Goal: Check status: Check status

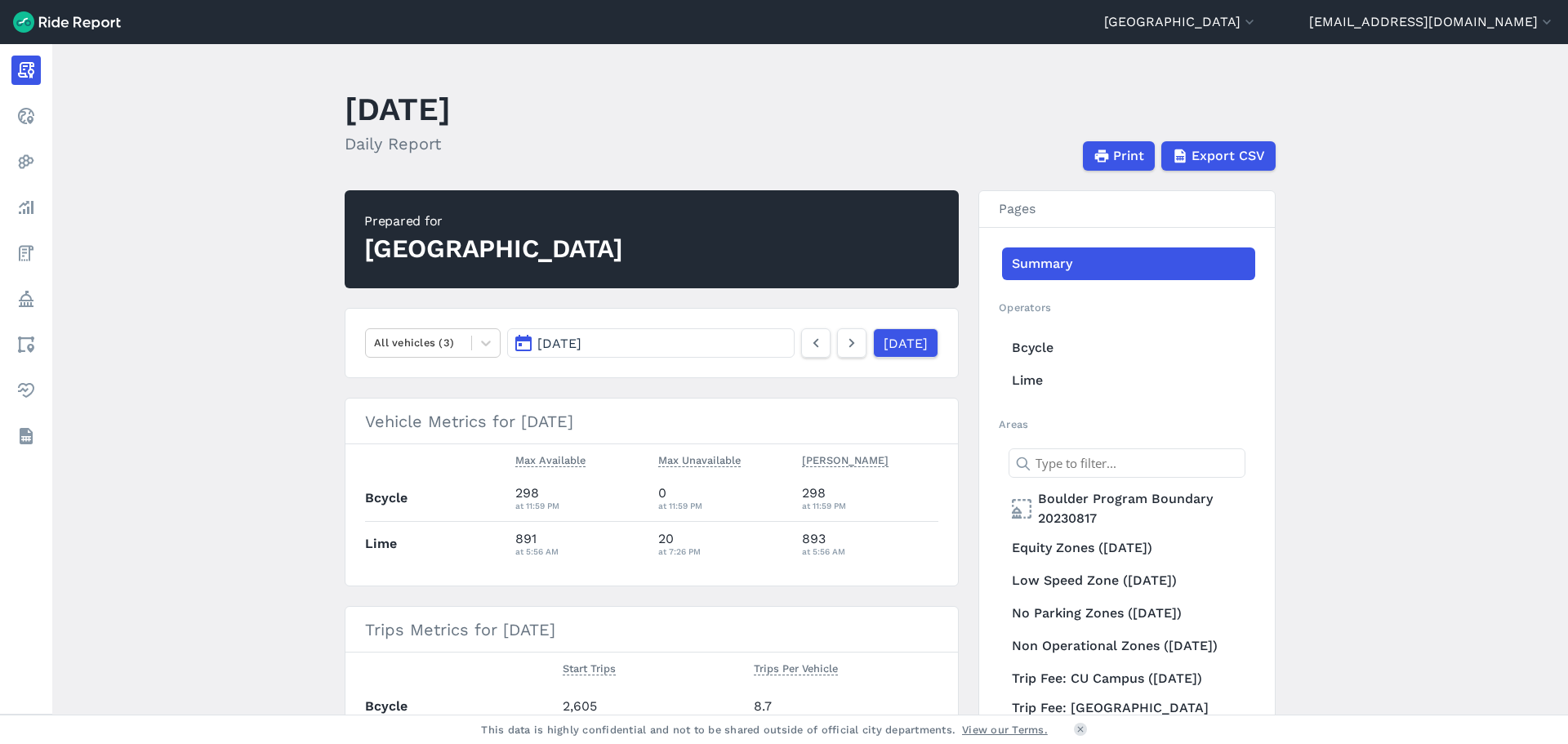
click at [195, 510] on main "[DATE] Daily Report Print Export CSV Prepared for Boulder All vehicles (3) [DAT…" at bounding box center [811, 379] width 1516 height 670
click at [893, 340] on link "[DATE]" at bounding box center [904, 342] width 65 height 30
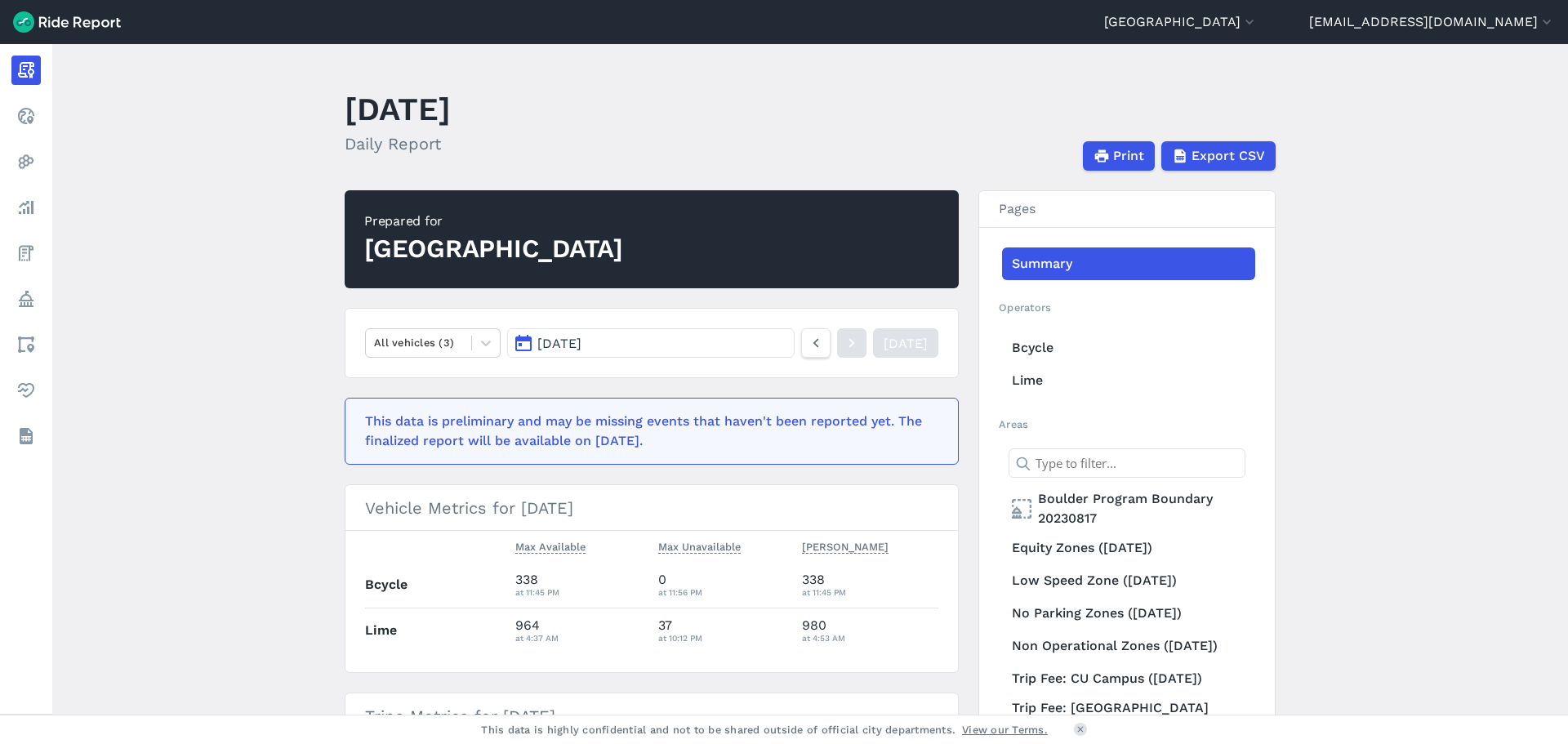
click at [225, 459] on main "[DATE] Daily Report Print Export CSV Prepared for Boulder All vehicles (3) [DAT…" at bounding box center [811, 379] width 1516 height 670
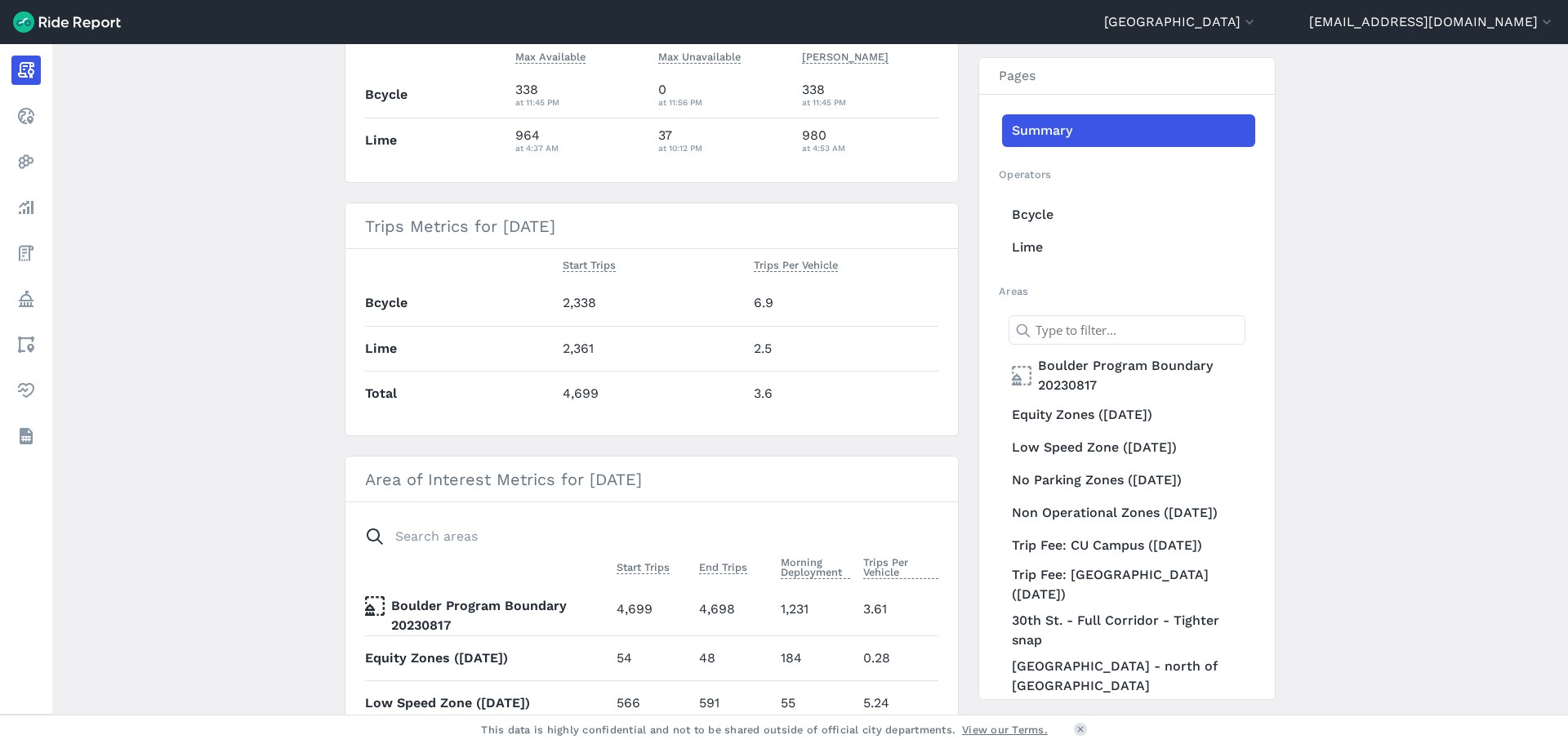
scroll to position [766, 0]
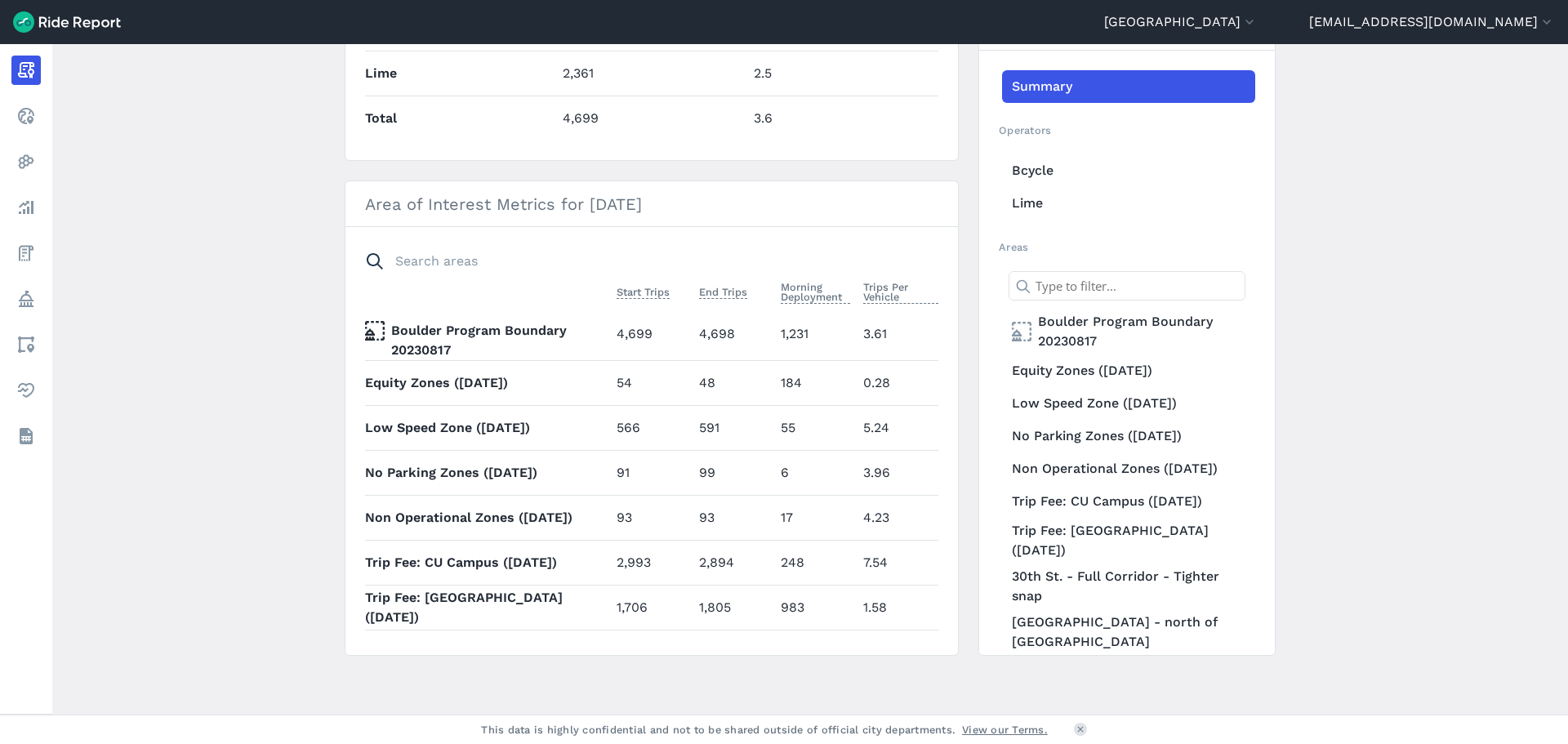
click at [109, 468] on main "[DATE] Daily Report Print Export CSV Prepared for Boulder All vehicles (3) [DAT…" at bounding box center [811, 379] width 1516 height 670
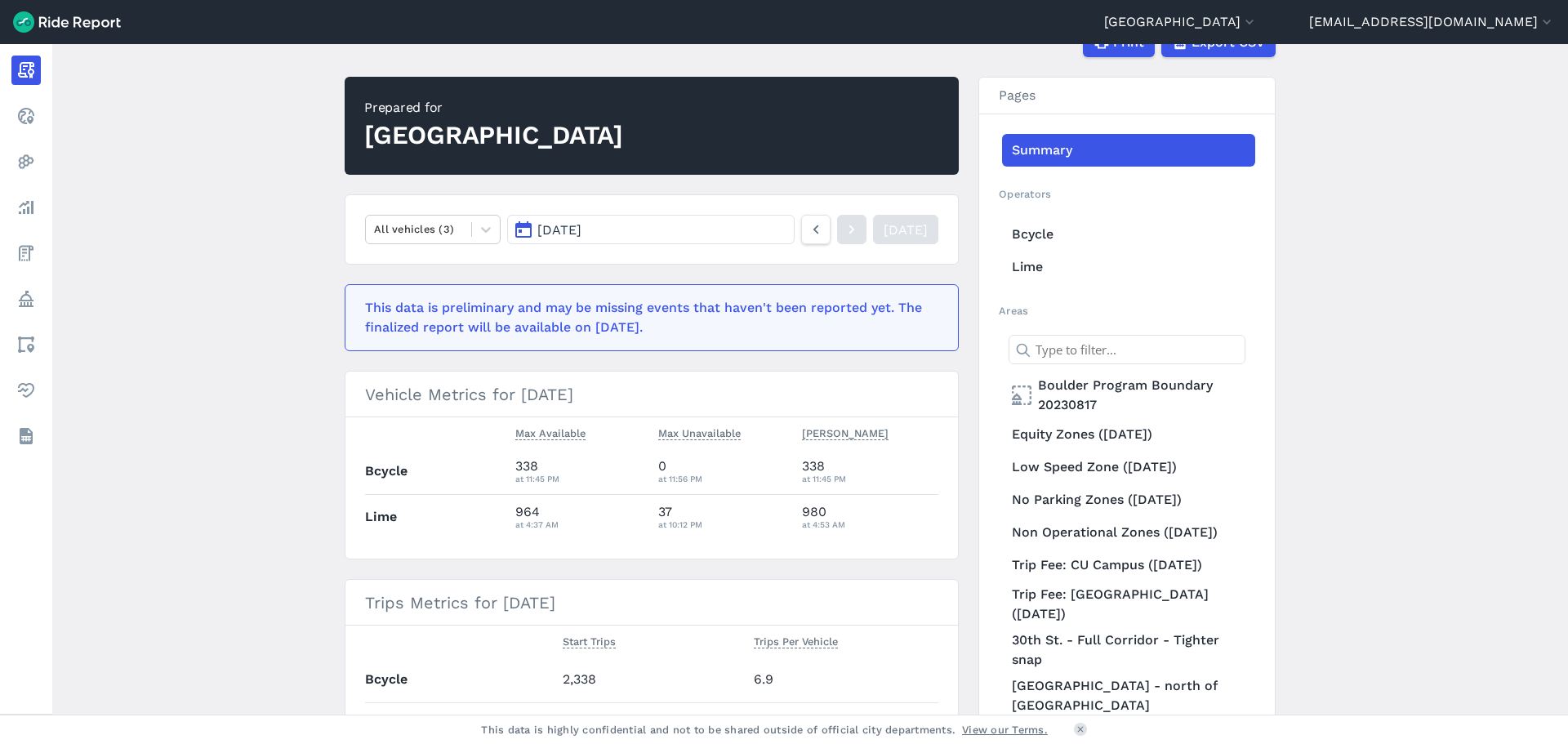
scroll to position [0, 0]
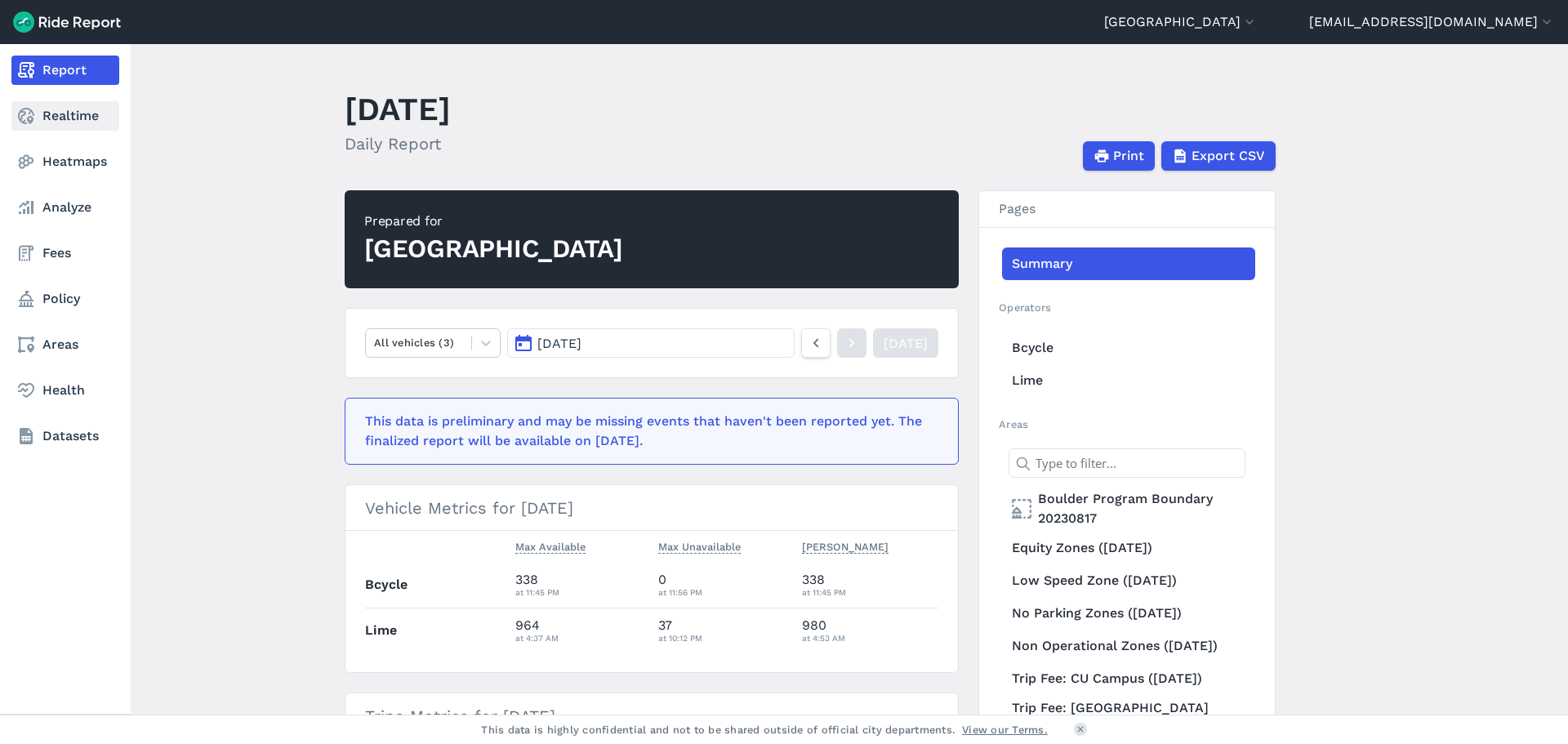
click at [75, 112] on link "Realtime" at bounding box center [66, 116] width 108 height 30
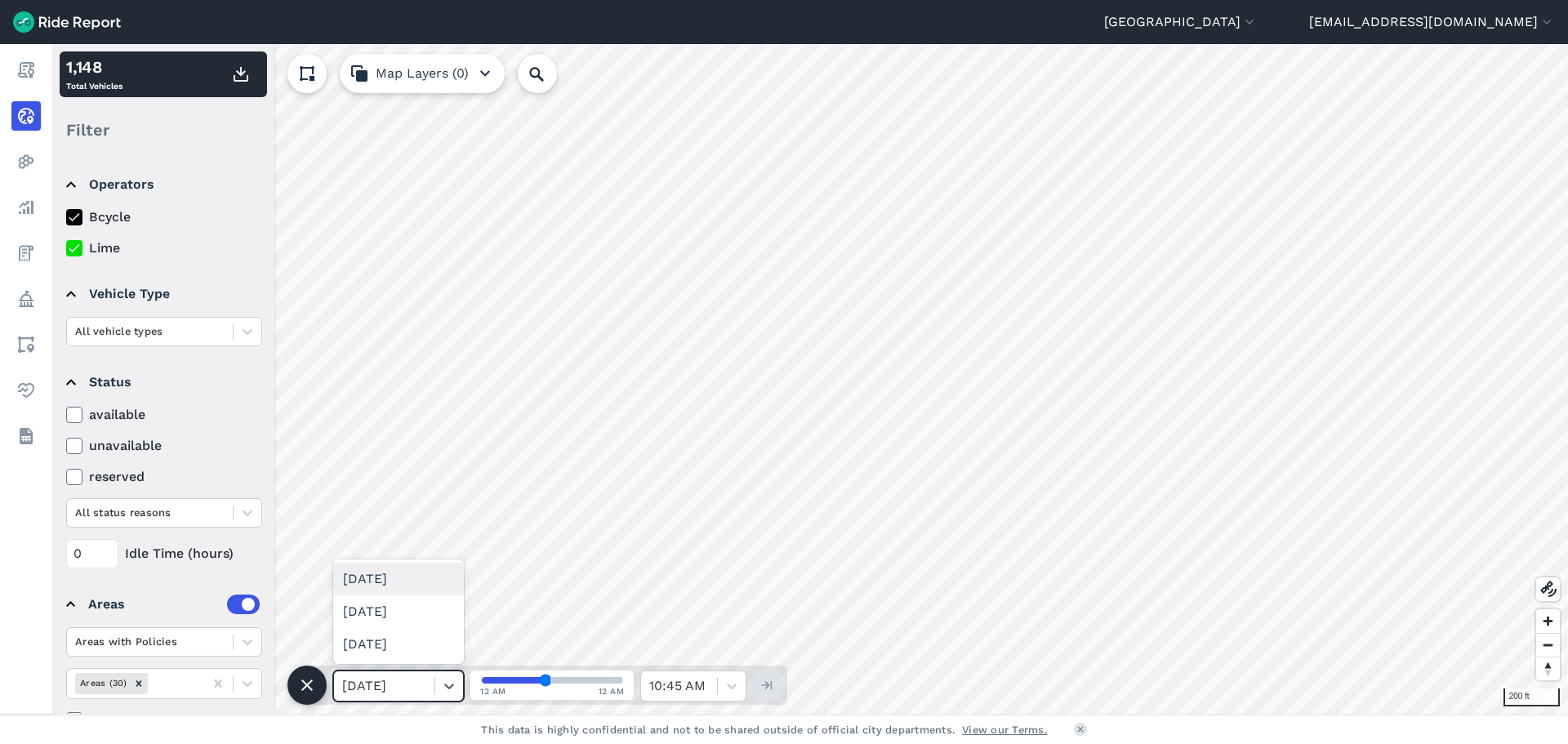
click at [426, 682] on div "[DATE]" at bounding box center [384, 686] width 101 height 30
click at [391, 585] on div "[DATE]" at bounding box center [398, 579] width 131 height 33
click at [409, 694] on div at bounding box center [385, 686] width 85 height 23
click at [405, 614] on div "[DATE]" at bounding box center [398, 611] width 131 height 33
click at [405, 679] on div at bounding box center [385, 686] width 85 height 23
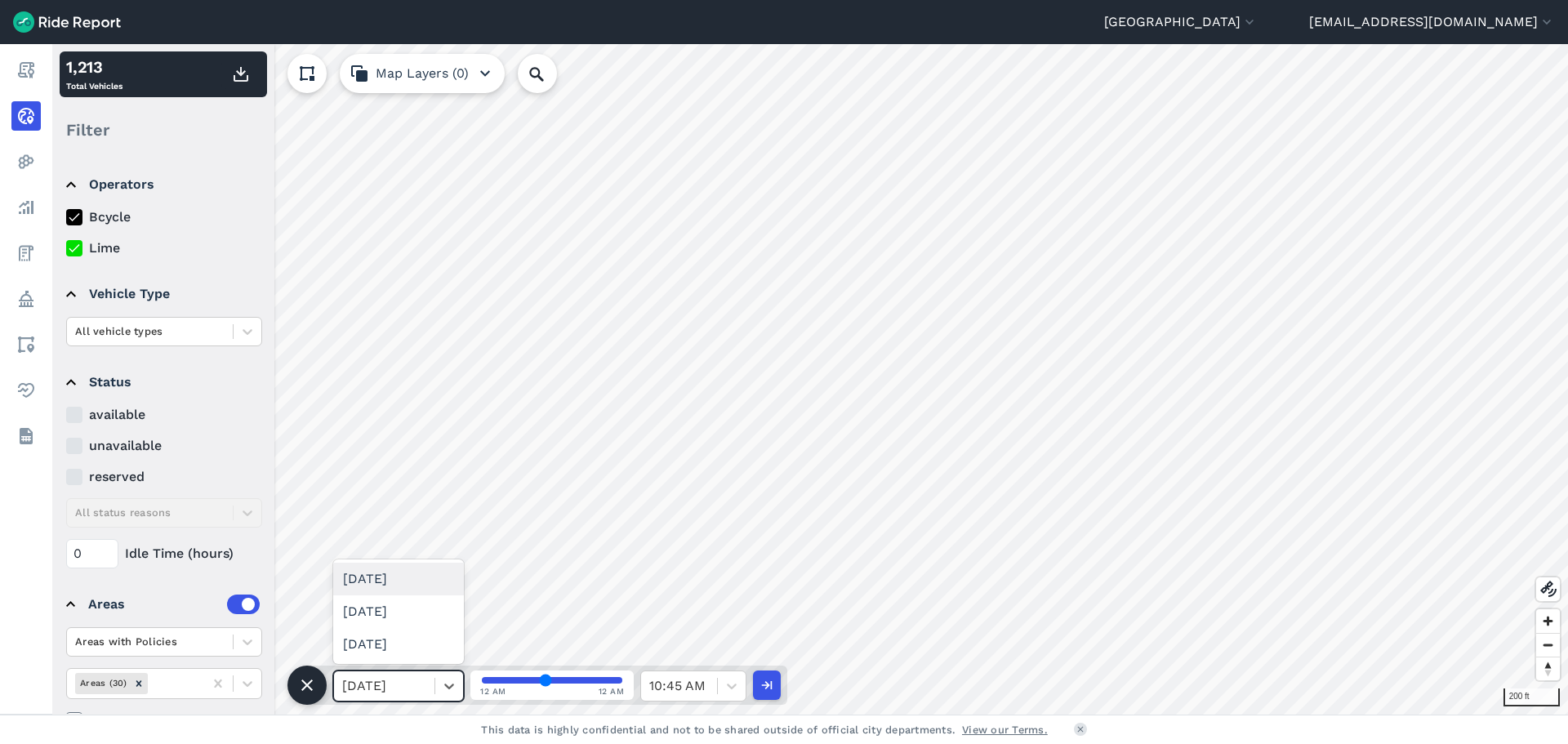
click at [389, 571] on div "[DATE]" at bounding box center [398, 579] width 131 height 33
click at [736, 685] on icon at bounding box center [732, 687] width 10 height 6
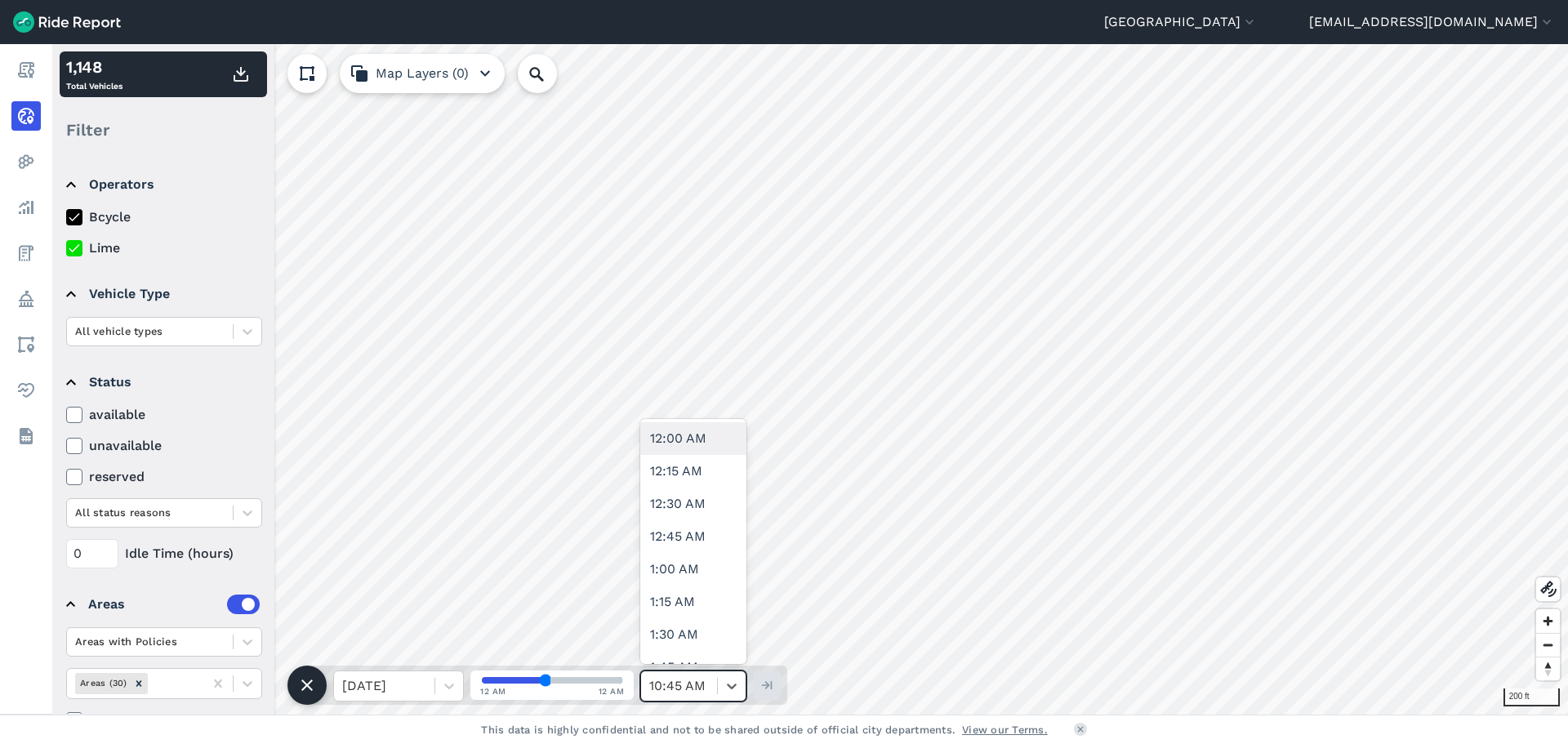
click at [692, 437] on div "12:00 AM" at bounding box center [694, 439] width 107 height 33
click at [728, 682] on icon at bounding box center [731, 686] width 16 height 16
click at [694, 546] on div "1:00 AM" at bounding box center [694, 537] width 107 height 33
click at [729, 680] on icon at bounding box center [731, 686] width 16 height 16
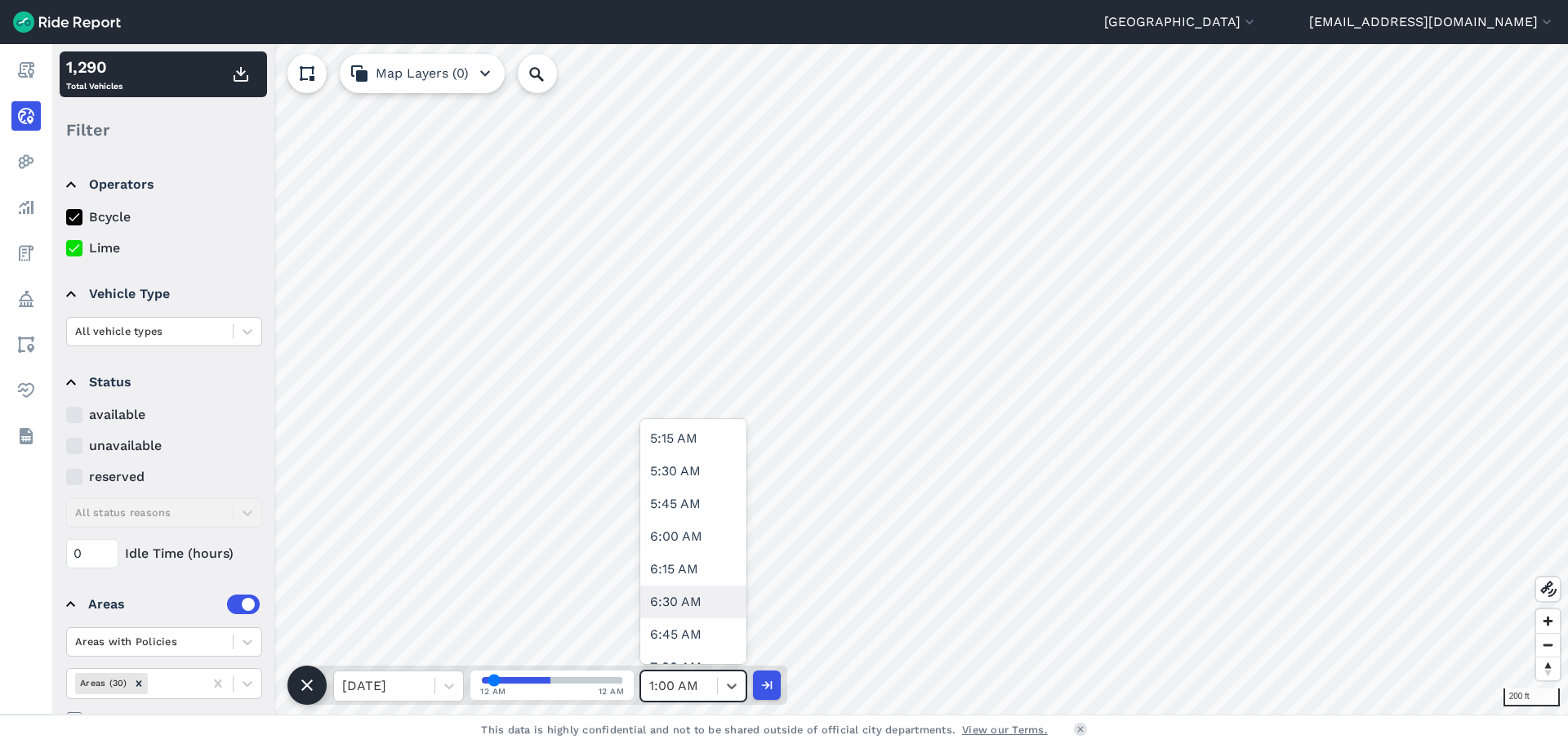
click at [675, 594] on div "6:30 AM" at bounding box center [694, 602] width 107 height 33
click at [725, 680] on icon at bounding box center [731, 686] width 16 height 16
click at [671, 463] on div "8:00 AM" at bounding box center [694, 471] width 107 height 33
click at [736, 690] on icon at bounding box center [731, 686] width 16 height 16
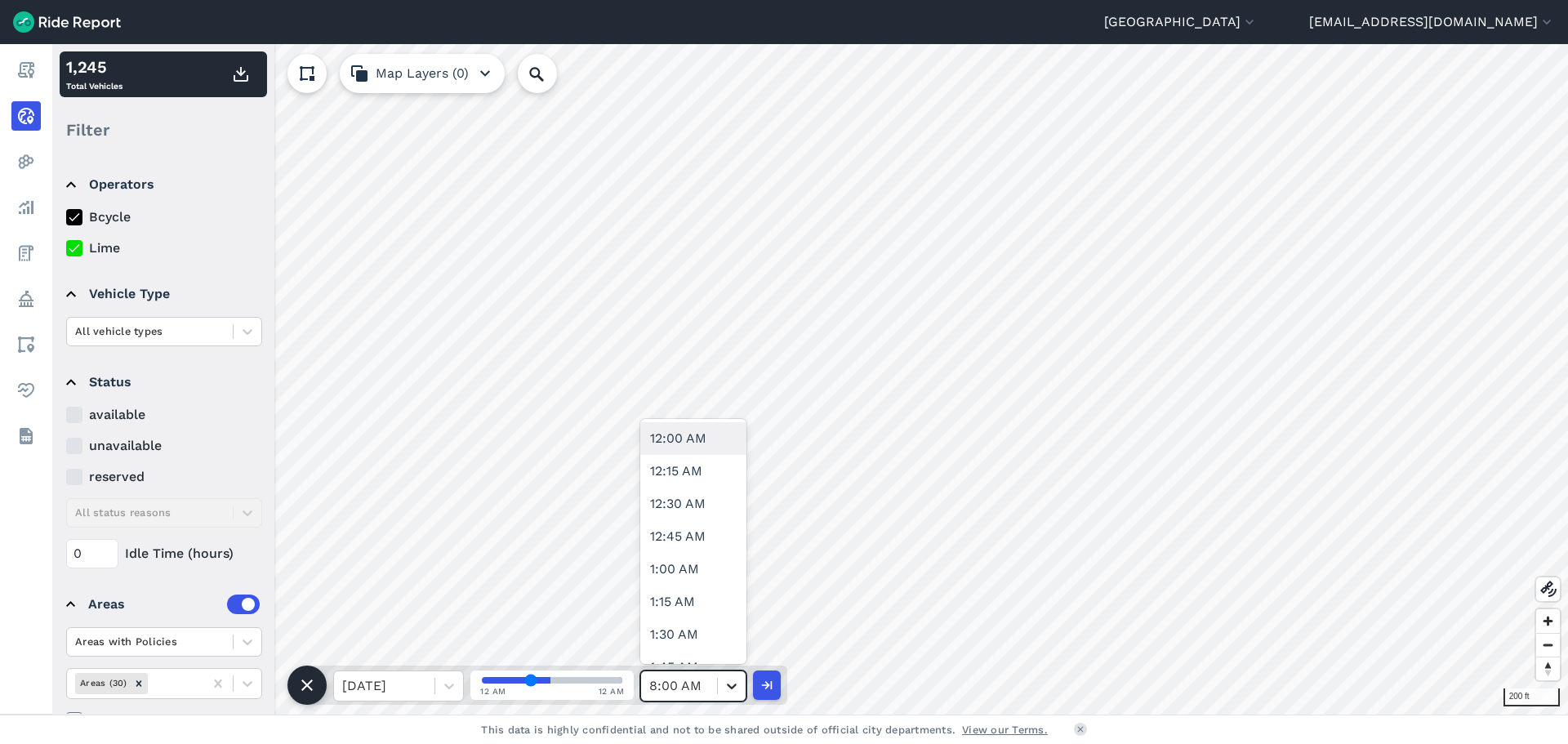
click at [736, 690] on icon at bounding box center [731, 686] width 16 height 16
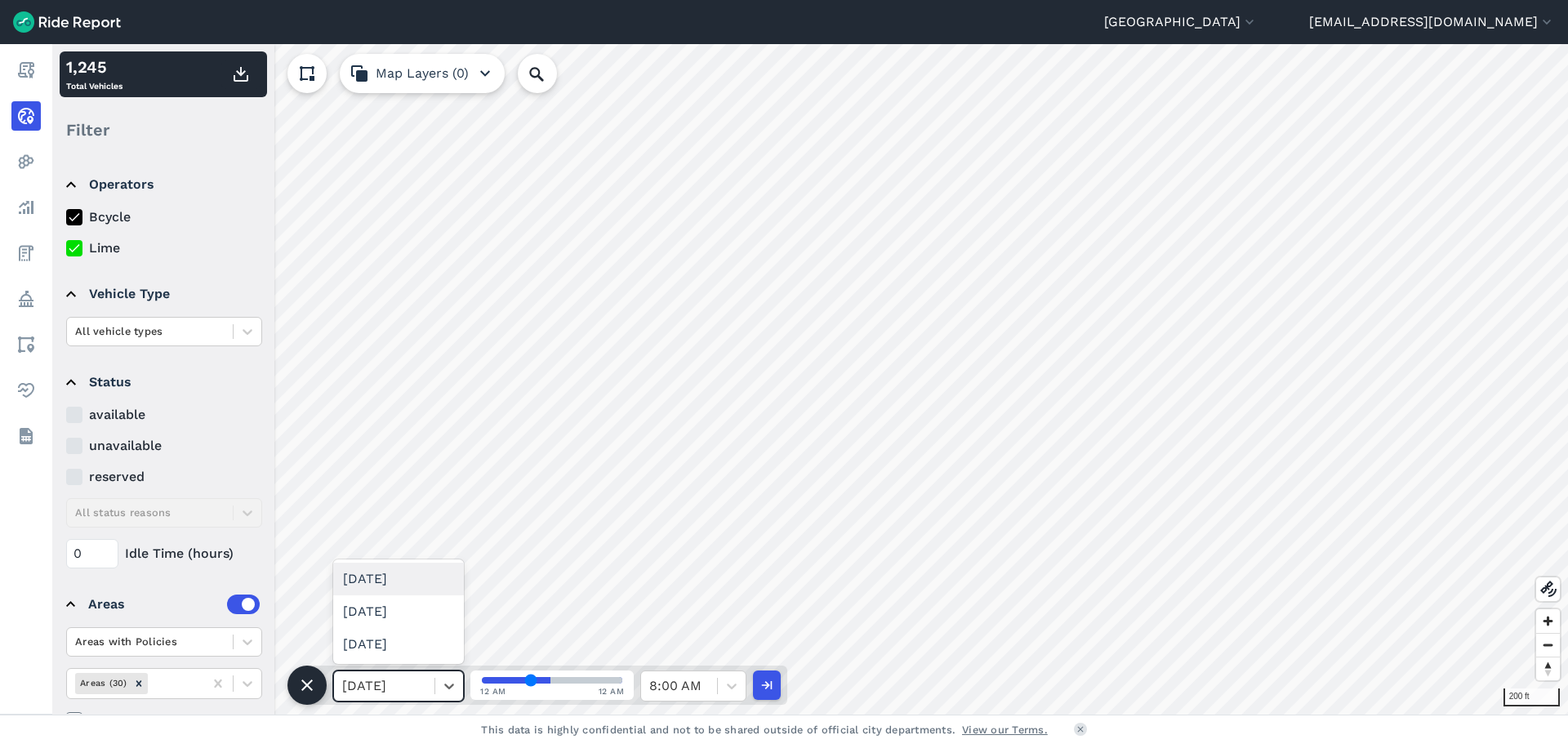
click at [410, 681] on div at bounding box center [385, 686] width 85 height 23
click at [402, 573] on div "[DATE]" at bounding box center [398, 579] width 131 height 33
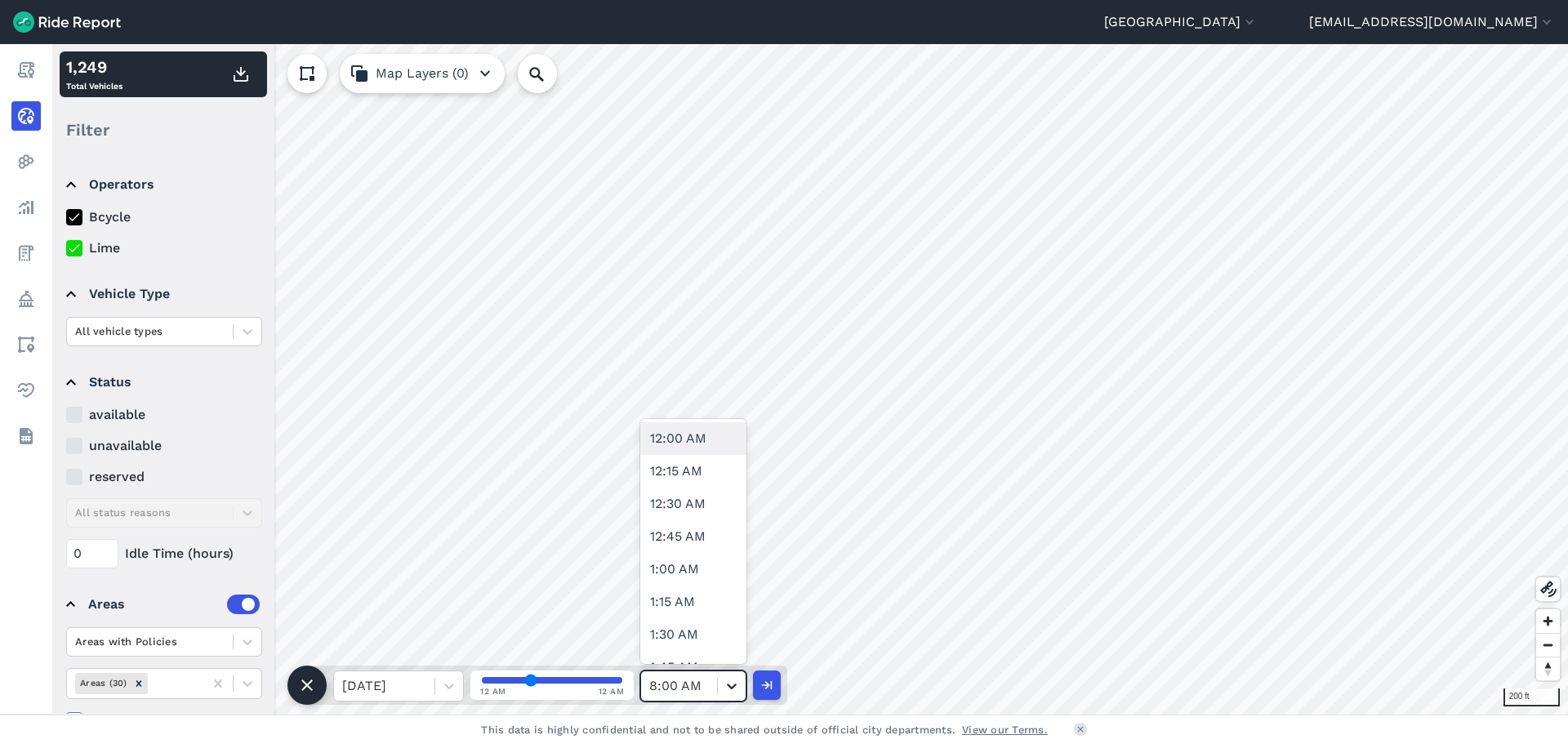
click at [729, 687] on icon at bounding box center [731, 686] width 16 height 16
click at [675, 577] on div "1:00 AM" at bounding box center [694, 569] width 107 height 33
click at [735, 680] on icon at bounding box center [731, 686] width 16 height 16
click at [684, 631] on div "8:00 AM" at bounding box center [694, 635] width 107 height 33
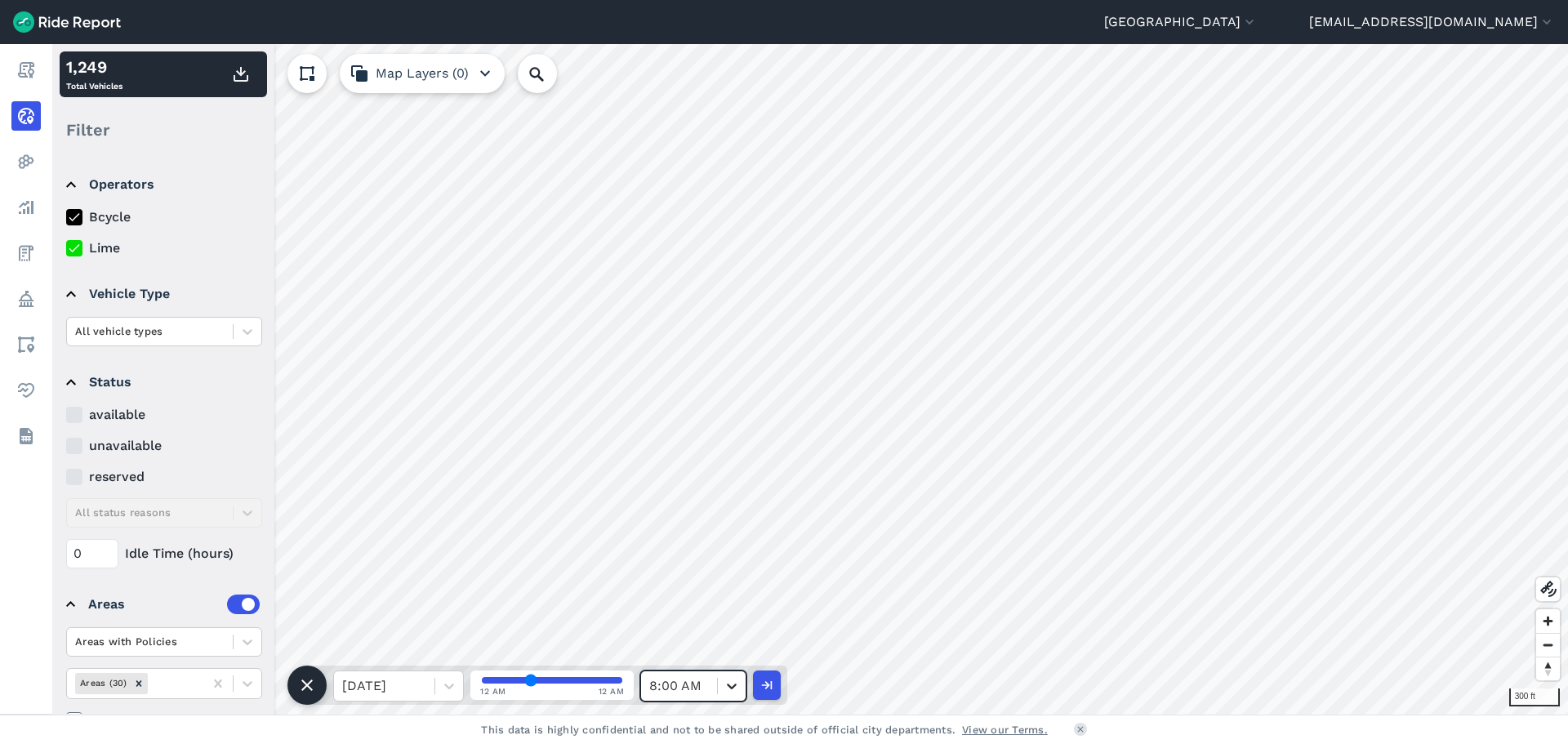
click at [740, 687] on icon at bounding box center [731, 686] width 16 height 16
click at [679, 605] on div "12:45 PM" at bounding box center [694, 602] width 107 height 33
click at [735, 687] on icon at bounding box center [732, 687] width 10 height 6
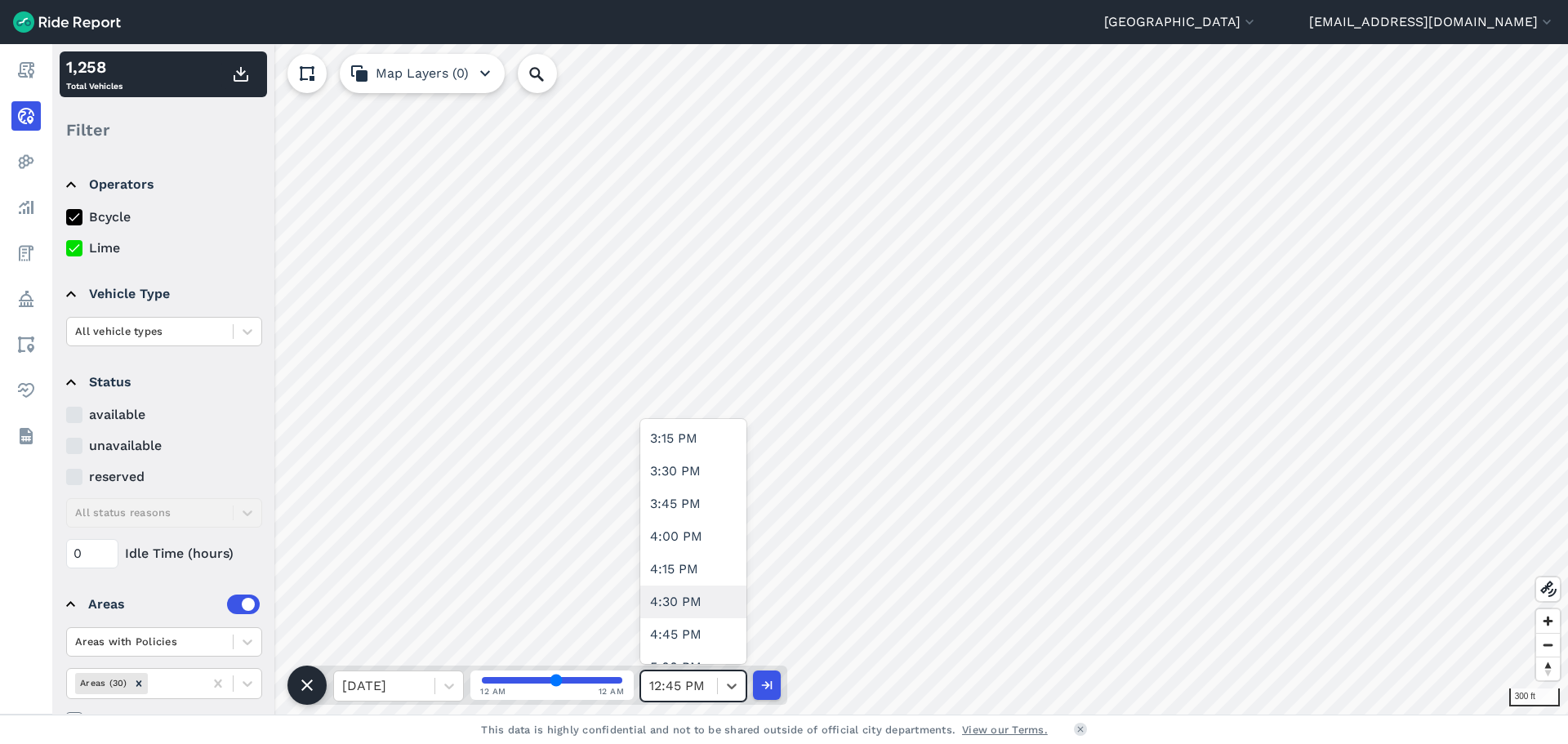
click at [673, 597] on div "4:30 PM" at bounding box center [694, 602] width 107 height 33
click at [730, 686] on icon at bounding box center [731, 686] width 16 height 16
click at [669, 638] on div "6:00 PM" at bounding box center [694, 635] width 107 height 33
type input "72"
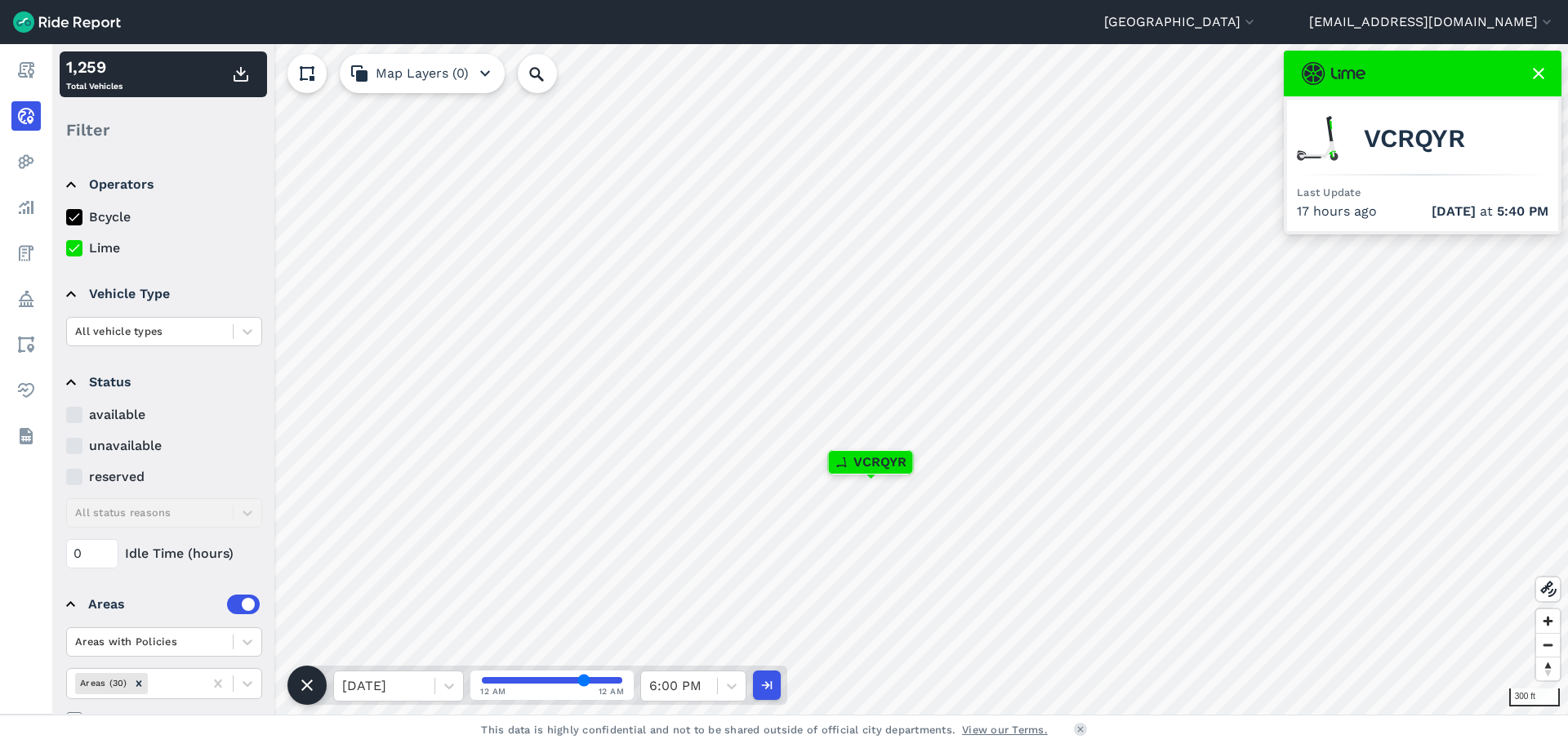
click at [1535, 75] on icon at bounding box center [1538, 73] width 19 height 19
click at [1540, 74] on use at bounding box center [1539, 74] width 12 height 12
